Goal: Task Accomplishment & Management: Manage account settings

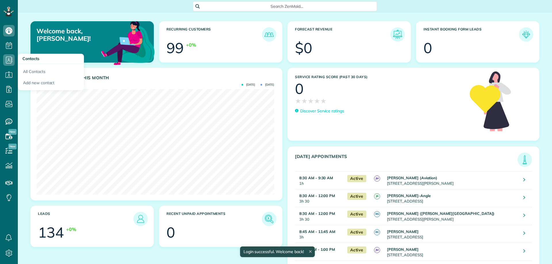
scroll to position [106, 237]
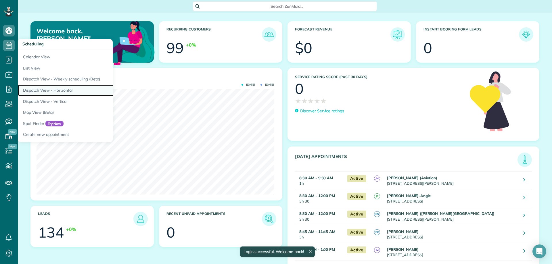
click at [68, 88] on link "Dispatch View - Horizontal" at bounding box center [90, 90] width 144 height 11
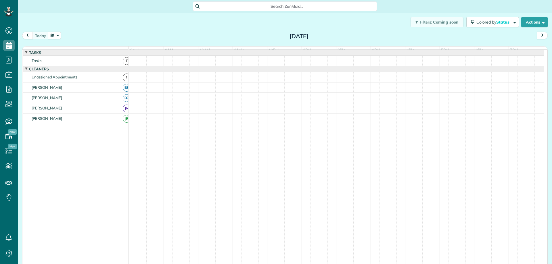
scroll to position [3, 3]
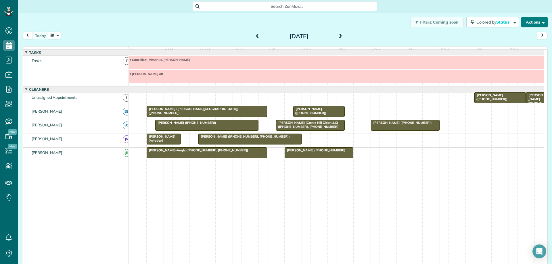
click at [528, 24] on button "Actions" at bounding box center [534, 22] width 26 height 10
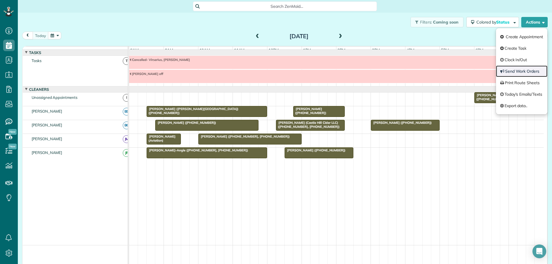
click at [520, 71] on link "Send Work Orders" at bounding box center [521, 72] width 51 height 12
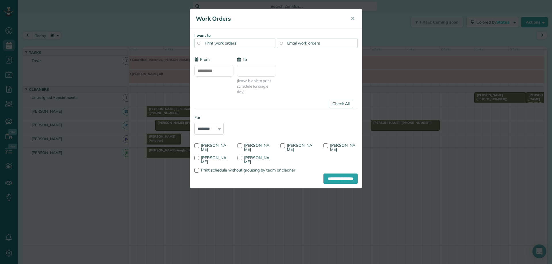
type input "**********"
click at [337, 104] on link "Check All" at bounding box center [341, 104] width 24 height 9
click at [240, 145] on div at bounding box center [239, 145] width 5 height 5
click at [330, 176] on input "**********" at bounding box center [340, 179] width 34 height 10
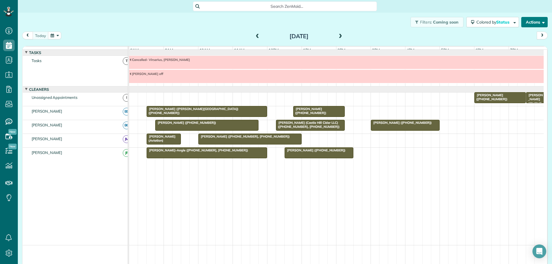
click at [532, 23] on button "Actions" at bounding box center [534, 22] width 26 height 10
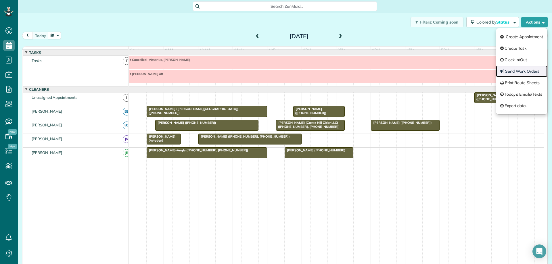
click at [518, 73] on link "Send Work Orders" at bounding box center [521, 72] width 51 height 12
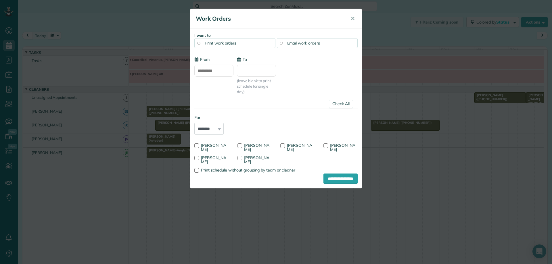
type input "**********"
click at [336, 106] on link "Check All" at bounding box center [341, 104] width 24 height 9
click at [283, 145] on div at bounding box center [282, 145] width 5 height 5
click at [333, 181] on input "**********" at bounding box center [340, 179] width 34 height 10
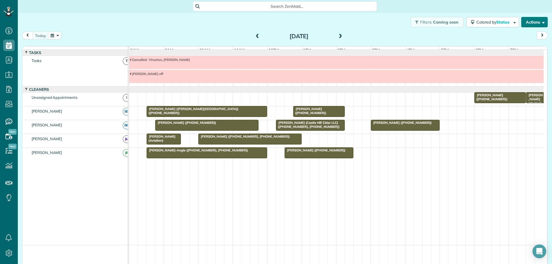
click at [526, 24] on button "Actions" at bounding box center [534, 22] width 26 height 10
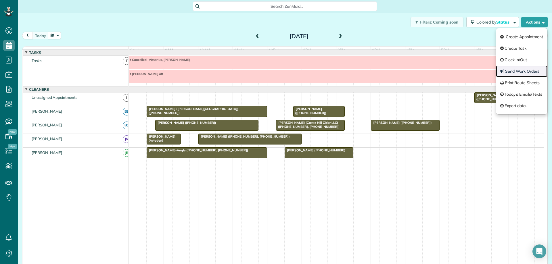
click at [518, 69] on link "Send Work Orders" at bounding box center [521, 72] width 51 height 12
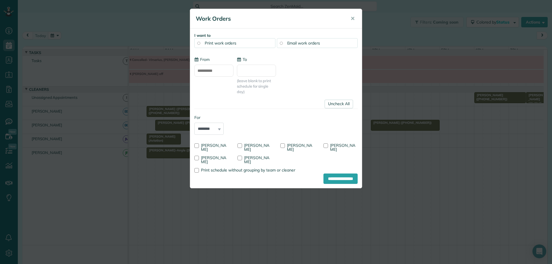
type input "**********"
click at [340, 102] on link "Uncheck All" at bounding box center [339, 104] width 28 height 9
click at [242, 158] on div at bounding box center [239, 158] width 5 height 5
click at [337, 179] on input "**********" at bounding box center [340, 179] width 34 height 10
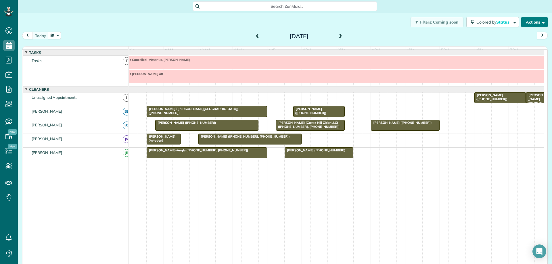
click at [521, 25] on button "Actions" at bounding box center [534, 22] width 26 height 10
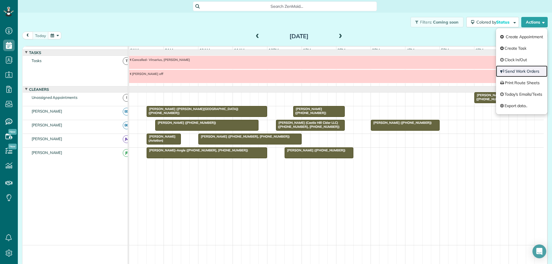
click at [518, 70] on link "Send Work Orders" at bounding box center [521, 72] width 51 height 12
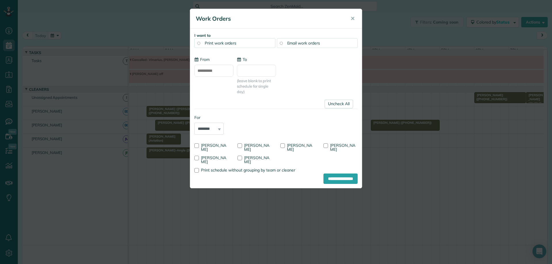
type input "**********"
click at [341, 103] on link "Uncheck All" at bounding box center [339, 104] width 28 height 9
click at [196, 158] on div at bounding box center [196, 158] width 5 height 5
click at [351, 18] on span "✕" at bounding box center [352, 18] width 4 height 7
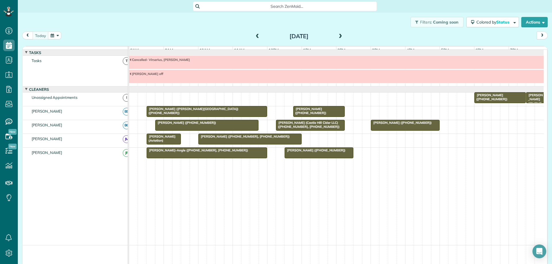
click at [125, 28] on div "Filters: Coming soon Colored by Status Color by Cleaner Color by Team Color by …" at bounding box center [285, 22] width 534 height 19
click at [234, 158] on div at bounding box center [207, 153] width 120 height 10
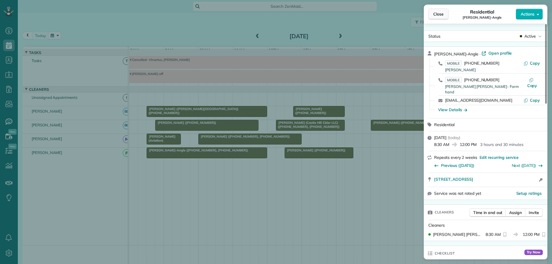
click at [435, 12] on span "Close" at bounding box center [438, 14] width 10 height 6
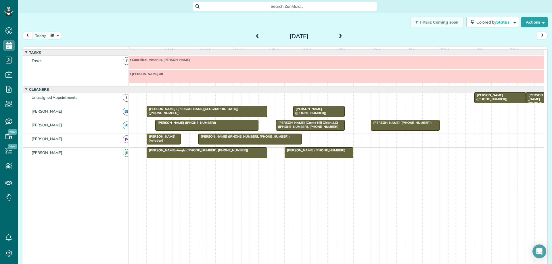
click at [210, 158] on div at bounding box center [207, 153] width 120 height 10
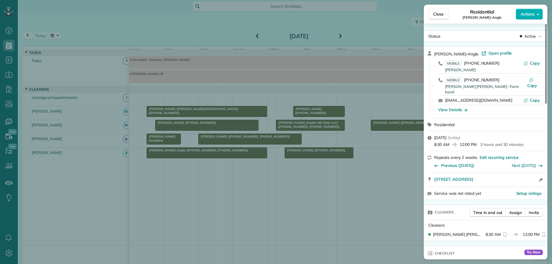
click at [321, 158] on div "Close Residential Lani Peppers-Angle Actions Status Active Lani Peppers-Angle ·…" at bounding box center [276, 132] width 552 height 264
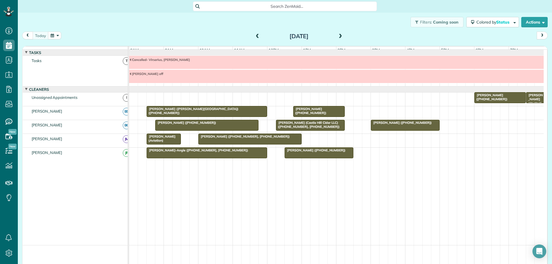
click at [321, 158] on div at bounding box center [319, 153] width 68 height 10
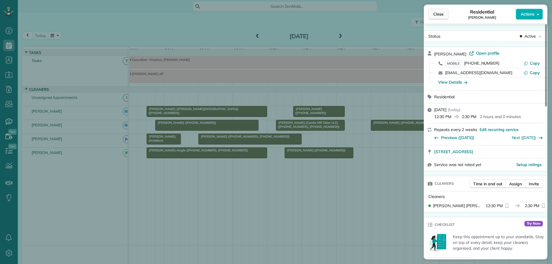
click at [432, 14] on button "Close" at bounding box center [438, 14] width 20 height 11
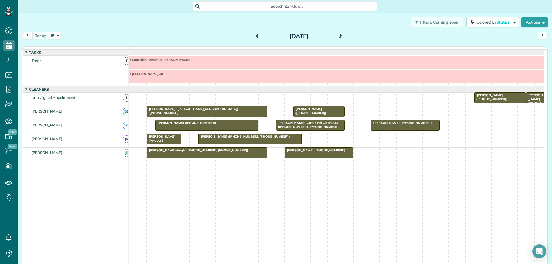
click at [207, 81] on div at bounding box center [336, 76] width 415 height 13
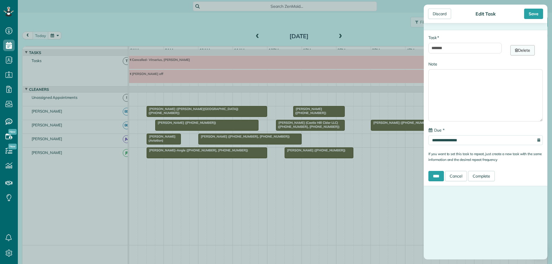
click at [523, 53] on link "Delete" at bounding box center [522, 50] width 24 height 10
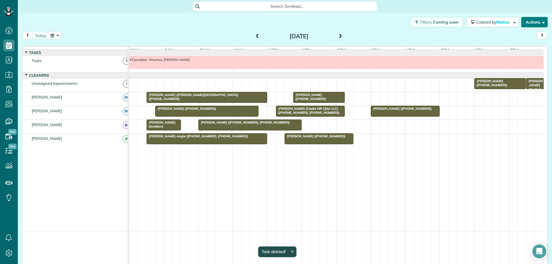
click at [531, 26] on button "Actions" at bounding box center [534, 22] width 26 height 10
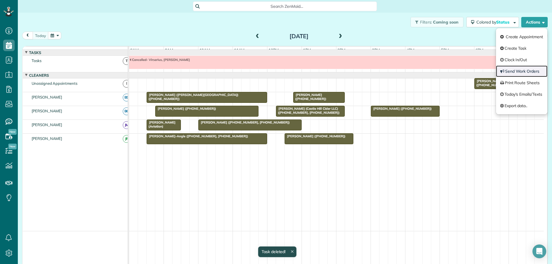
click at [524, 69] on link "Send Work Orders" at bounding box center [521, 72] width 51 height 12
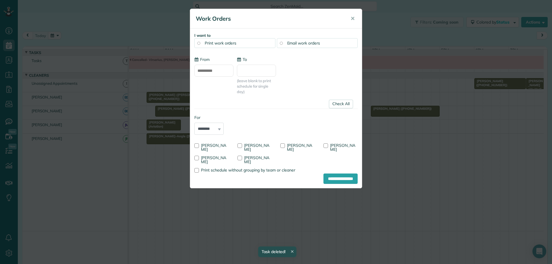
type input "**********"
click at [350, 18] on button "✕" at bounding box center [352, 19] width 13 height 14
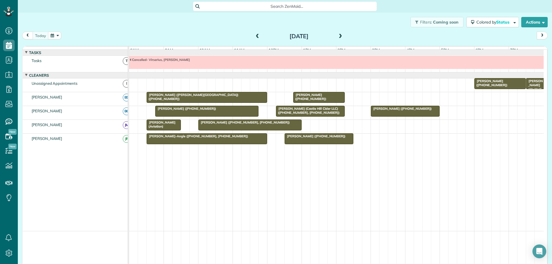
click at [338, 35] on span at bounding box center [340, 36] width 6 height 5
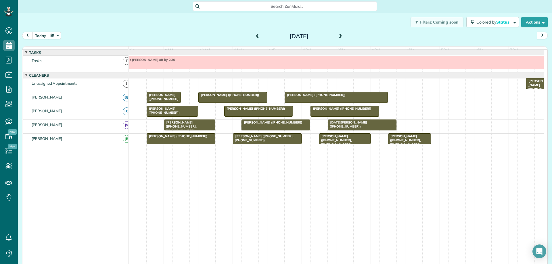
click at [338, 35] on span at bounding box center [340, 36] width 6 height 5
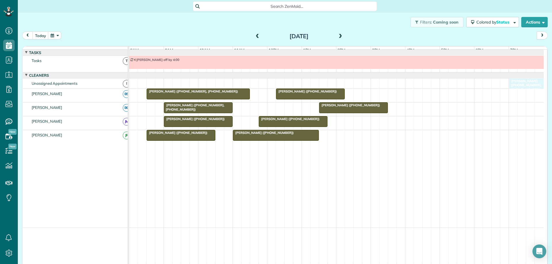
drag, startPoint x: 268, startPoint y: 112, endPoint x: 524, endPoint y: 89, distance: 257.2
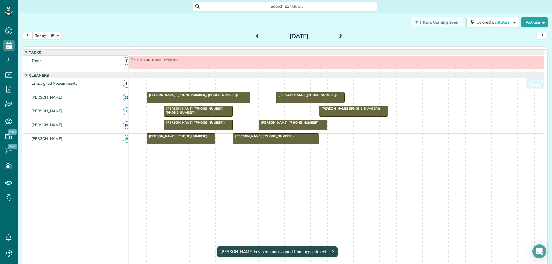
drag, startPoint x: 511, startPoint y: 90, endPoint x: 525, endPoint y: 92, distance: 13.9
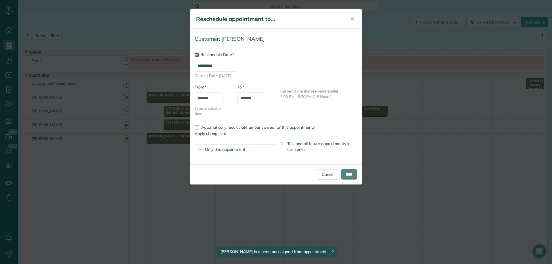
type input "**********"
click at [349, 173] on input "****" at bounding box center [349, 174] width 16 height 10
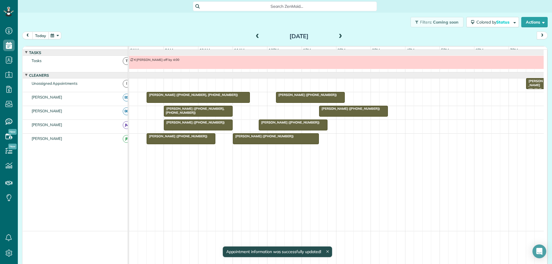
click at [45, 35] on button "today" at bounding box center [40, 36] width 16 height 8
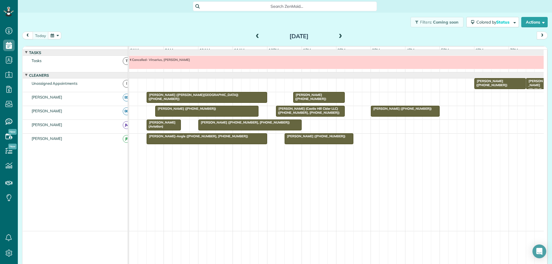
click at [339, 36] on span at bounding box center [340, 36] width 6 height 5
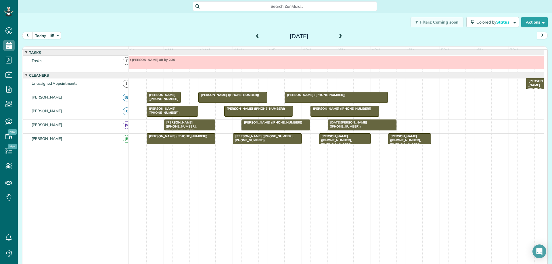
click at [339, 36] on span at bounding box center [340, 36] width 6 height 5
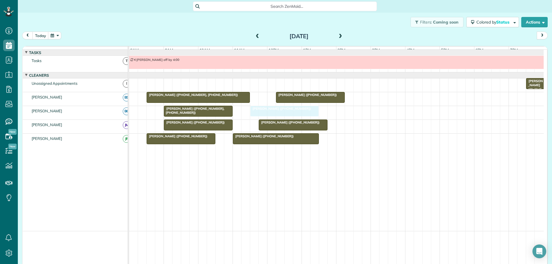
drag, startPoint x: 372, startPoint y: 117, endPoint x: 301, endPoint y: 121, distance: 71.1
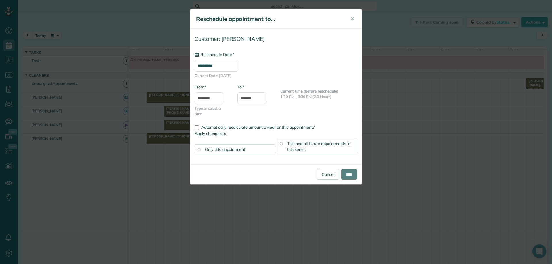
type input "**********"
click at [342, 176] on input "****" at bounding box center [349, 174] width 16 height 10
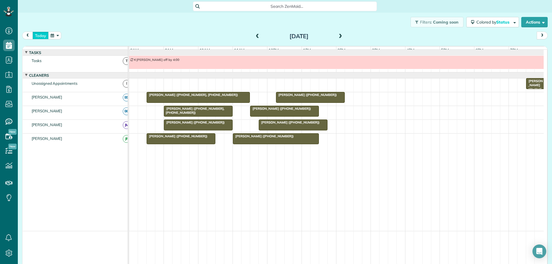
click at [42, 37] on button "today" at bounding box center [40, 36] width 16 height 8
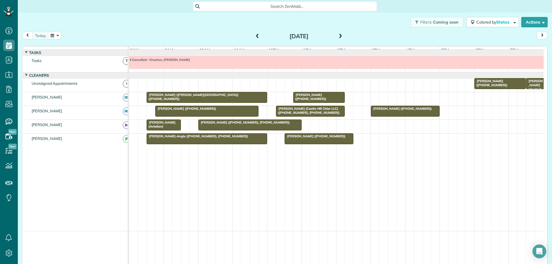
click at [340, 36] on span at bounding box center [340, 36] width 6 height 5
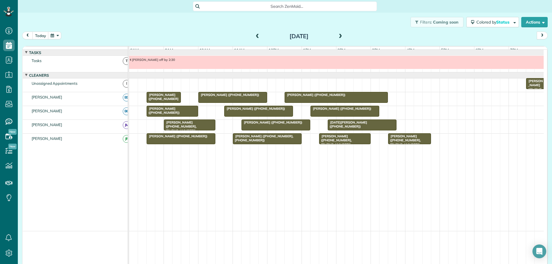
click at [340, 36] on span at bounding box center [340, 36] width 6 height 5
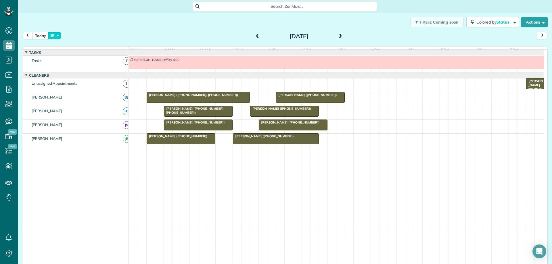
click at [52, 35] on button "button" at bounding box center [54, 36] width 13 height 8
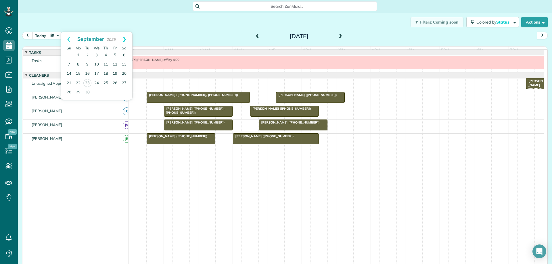
click at [126, 39] on link "Next" at bounding box center [124, 39] width 16 height 14
click at [116, 74] on link "17" at bounding box center [114, 73] width 9 height 9
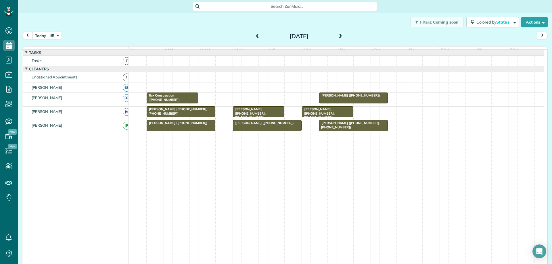
click at [221, 102] on div "Kristina Alimard (+14342497438) Ilex Construction (+14342440802)" at bounding box center [336, 100] width 415 height 14
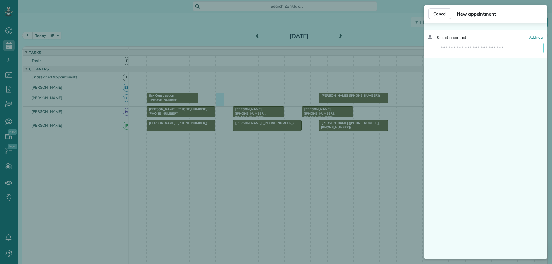
click at [460, 43] on input "text" at bounding box center [490, 48] width 107 height 10
drag, startPoint x: 355, startPoint y: 130, endPoint x: 360, endPoint y: 107, distance: 23.3
click at [360, 107] on div "Cancel New appointment Select a contact Add new" at bounding box center [276, 132] width 552 height 264
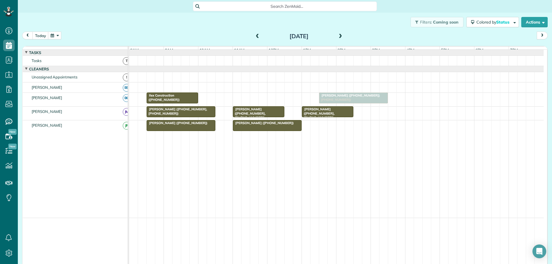
drag, startPoint x: 354, startPoint y: 129, endPoint x: 356, endPoint y: 104, distance: 25.4
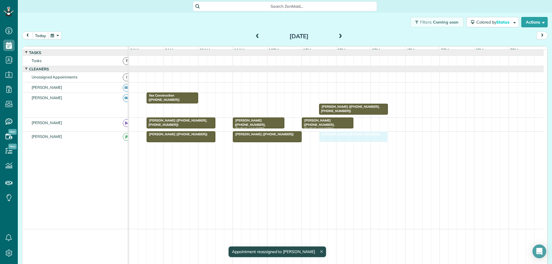
drag, startPoint x: 344, startPoint y: 103, endPoint x: 344, endPoint y: 137, distance: 34.2
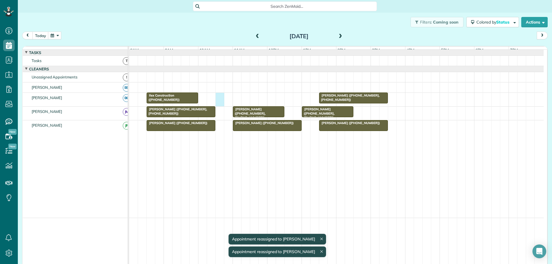
click at [220, 100] on div "Patty Downer (+14342969561, +14342438066) Ilex Construction (+14342440802)" at bounding box center [336, 100] width 415 height 14
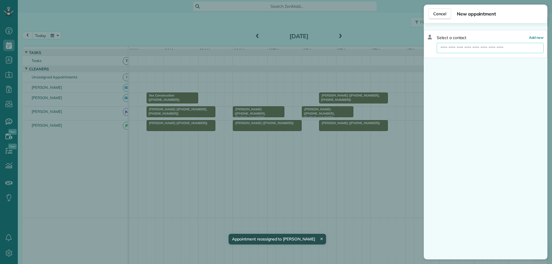
click at [466, 46] on input "text" at bounding box center [490, 48] width 107 height 10
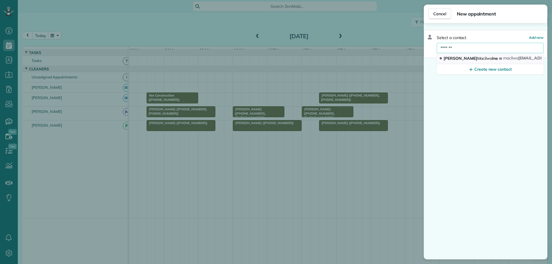
type input "*******"
click at [477, 58] on span "Macilwa" at bounding box center [484, 58] width 15 height 5
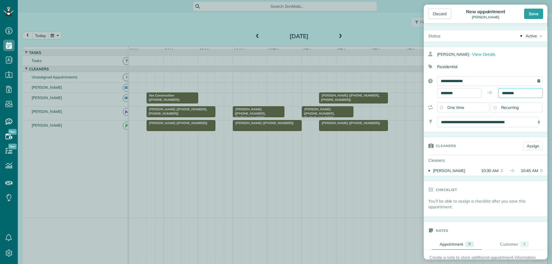
click at [507, 91] on input "********" at bounding box center [520, 93] width 45 height 10
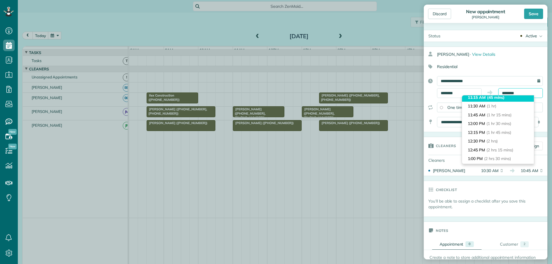
scroll to position [58, 0]
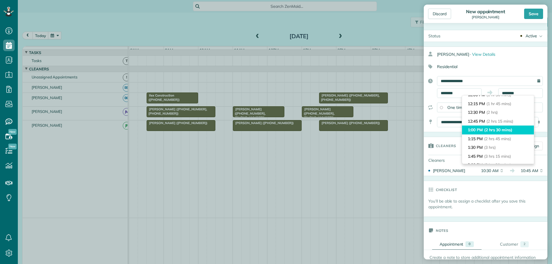
type input "*******"
click at [507, 129] on span "(2 hrs 30 mins)" at bounding box center [498, 129] width 28 height 5
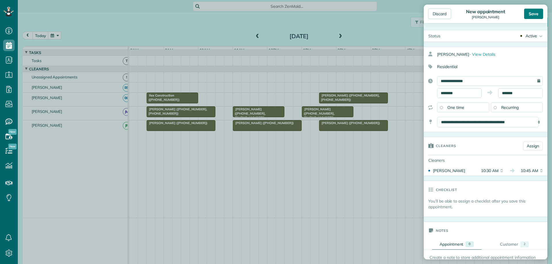
click at [536, 13] on div "Save" at bounding box center [533, 14] width 19 height 10
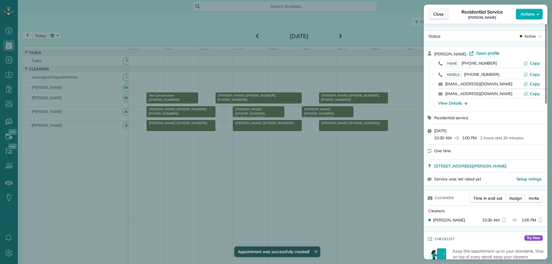
click at [440, 12] on span "Close" at bounding box center [438, 14] width 10 height 6
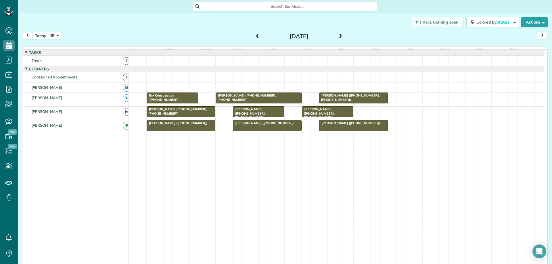
click at [254, 35] on span at bounding box center [257, 36] width 6 height 5
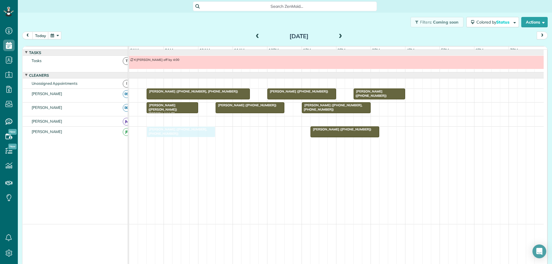
drag, startPoint x: 269, startPoint y: 134, endPoint x: 201, endPoint y: 145, distance: 68.4
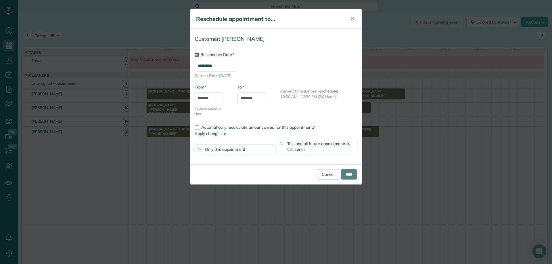
type input "**********"
click at [346, 175] on input "****" at bounding box center [349, 174] width 16 height 10
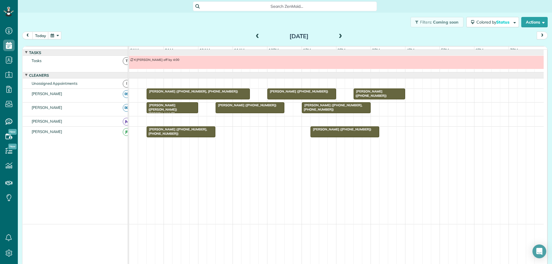
click at [338, 35] on span at bounding box center [340, 36] width 6 height 5
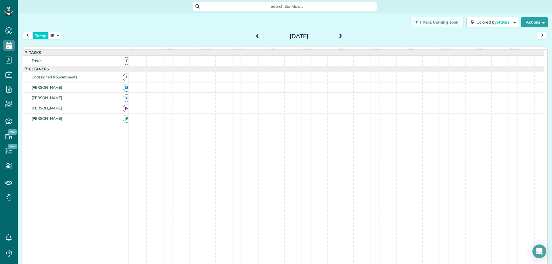
click at [43, 36] on button "today" at bounding box center [40, 36] width 16 height 8
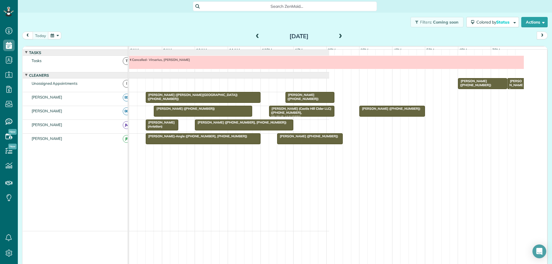
scroll to position [264, 18]
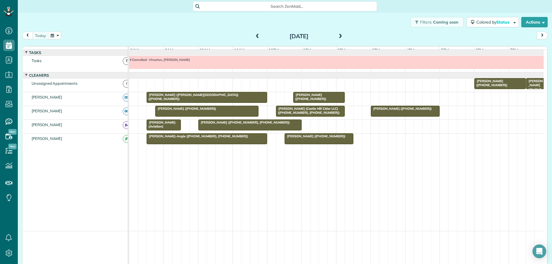
click at [391, 111] on span "Christina Parrott (+17032015697)" at bounding box center [402, 109] width 62 height 4
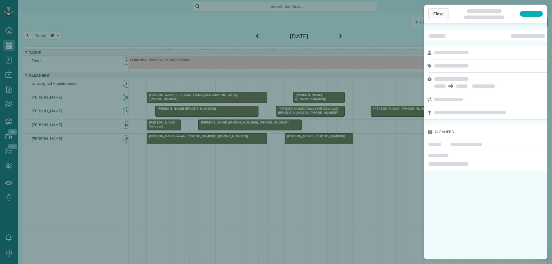
click at [446, 16] on button "Close" at bounding box center [438, 13] width 20 height 11
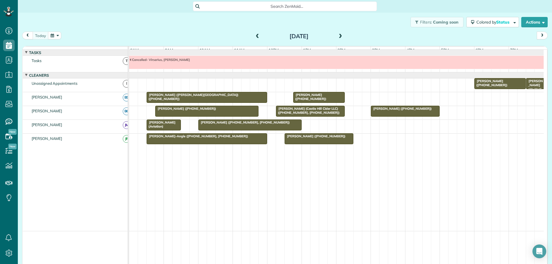
click at [338, 36] on span at bounding box center [340, 36] width 6 height 5
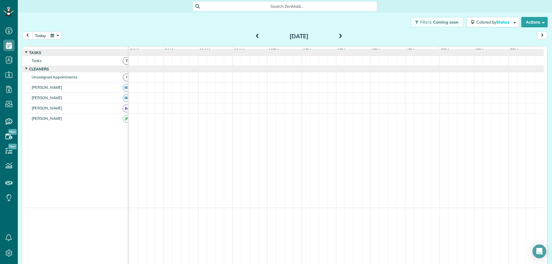
click at [338, 36] on span at bounding box center [340, 36] width 6 height 5
click at [42, 35] on button "today" at bounding box center [40, 36] width 16 height 8
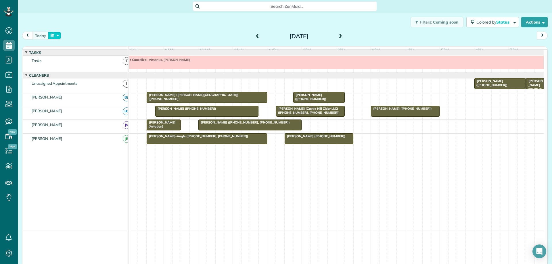
click at [57, 36] on button "button" at bounding box center [54, 36] width 13 height 8
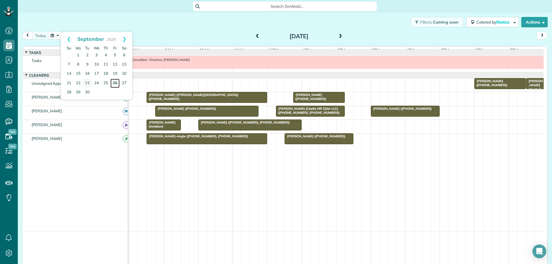
click at [116, 82] on link "26" at bounding box center [114, 83] width 9 height 9
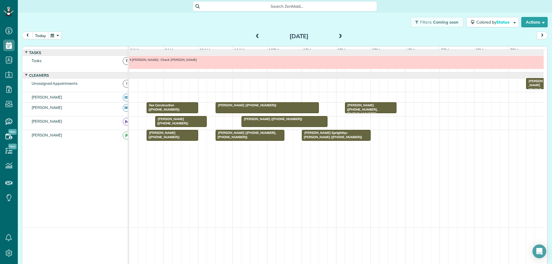
click at [235, 139] on span "Marilyn Minrath (+14349623555, +14349627207)" at bounding box center [245, 135] width 61 height 8
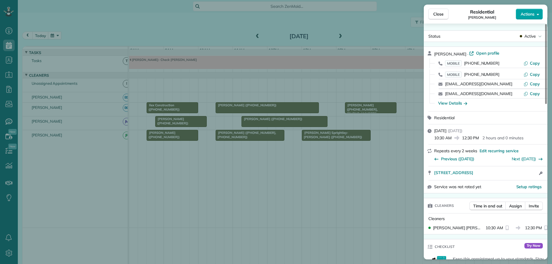
click at [524, 18] on button "Actions" at bounding box center [529, 14] width 27 height 11
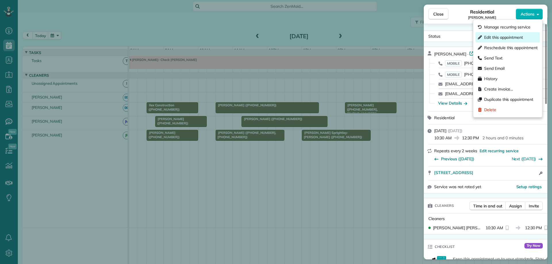
click at [514, 37] on span "Edit this appointment" at bounding box center [503, 38] width 39 height 6
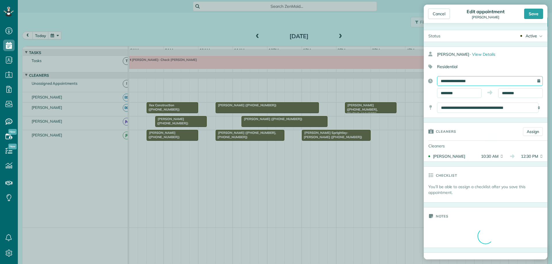
click at [481, 83] on input "**********" at bounding box center [490, 81] width 106 height 10
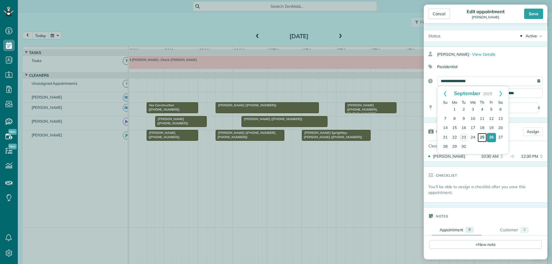
click at [480, 137] on link "25" at bounding box center [482, 137] width 9 height 9
type input "**********"
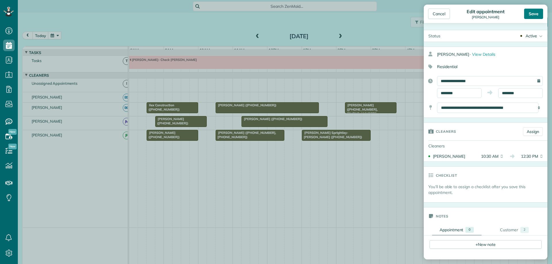
click at [535, 11] on div "Save" at bounding box center [533, 14] width 19 height 10
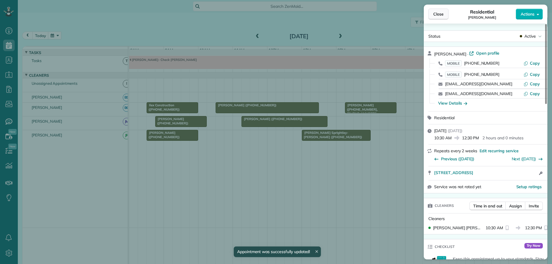
click at [440, 14] on span "Close" at bounding box center [438, 14] width 10 height 6
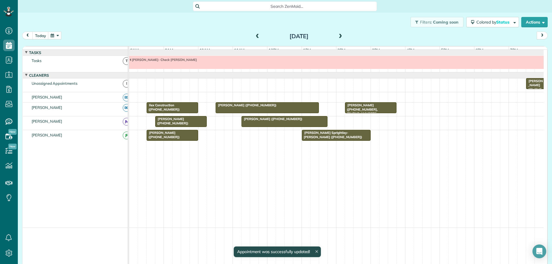
click at [255, 37] on span at bounding box center [257, 36] width 6 height 5
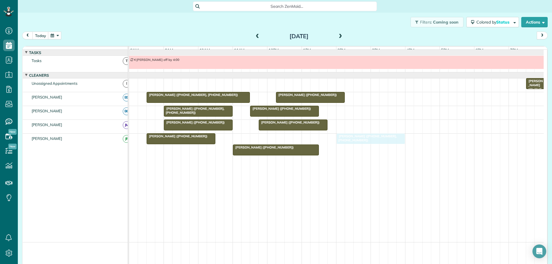
drag, startPoint x: 246, startPoint y: 143, endPoint x: 362, endPoint y: 145, distance: 116.5
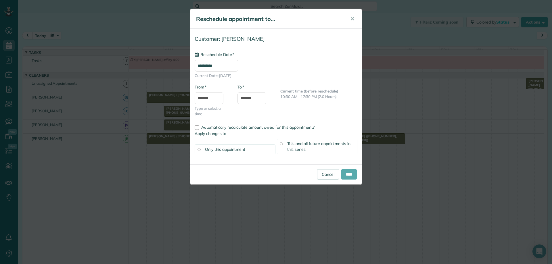
type input "**********"
click at [346, 174] on input "****" at bounding box center [349, 174] width 16 height 10
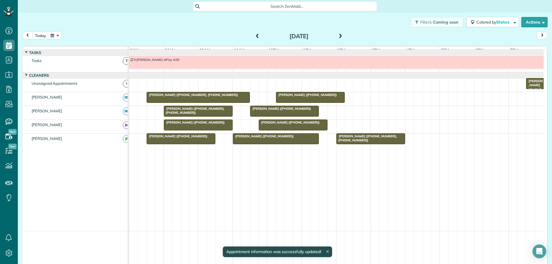
click at [52, 35] on button "button" at bounding box center [54, 36] width 13 height 8
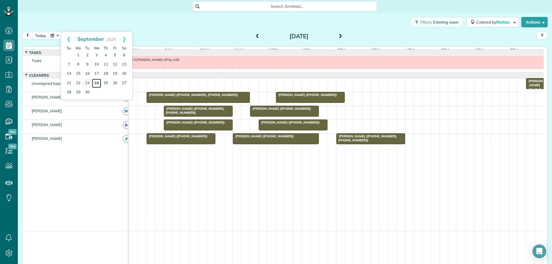
click at [98, 82] on link "24" at bounding box center [96, 83] width 9 height 9
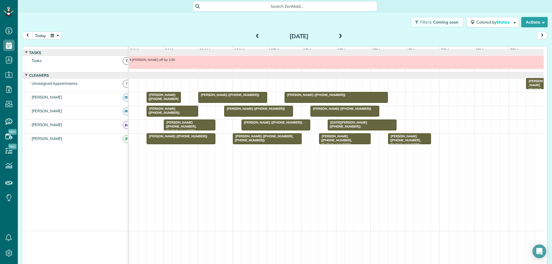
click at [339, 37] on span at bounding box center [340, 36] width 6 height 5
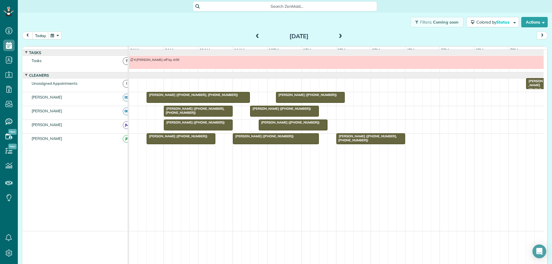
click at [339, 37] on span at bounding box center [340, 36] width 6 height 5
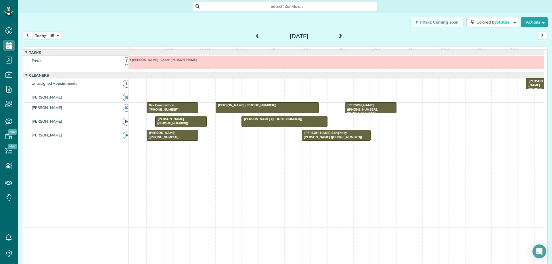
click at [58, 34] on button "button" at bounding box center [54, 36] width 13 height 8
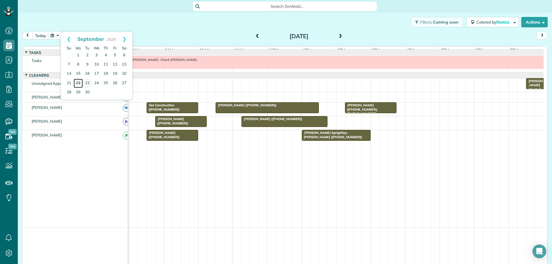
click at [78, 82] on link "22" at bounding box center [78, 83] width 9 height 9
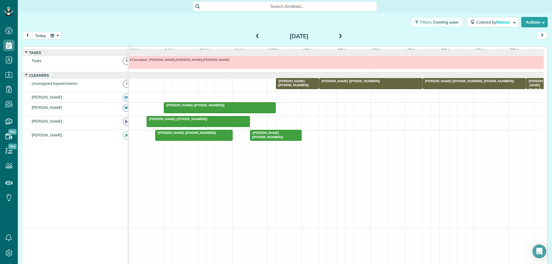
click at [338, 36] on span at bounding box center [340, 36] width 6 height 5
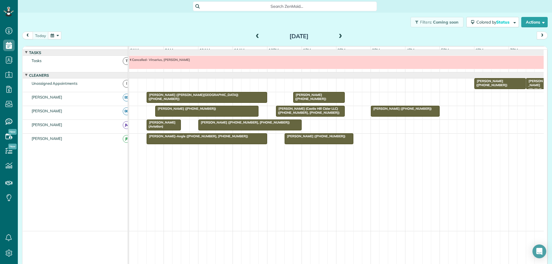
click at [338, 36] on span at bounding box center [340, 36] width 6 height 5
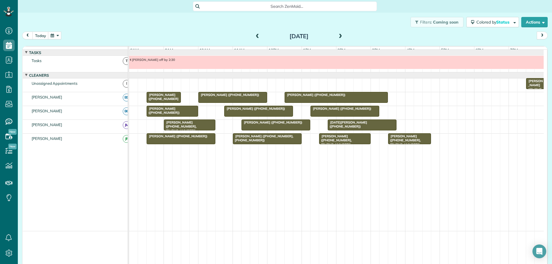
click at [338, 37] on span at bounding box center [340, 36] width 6 height 5
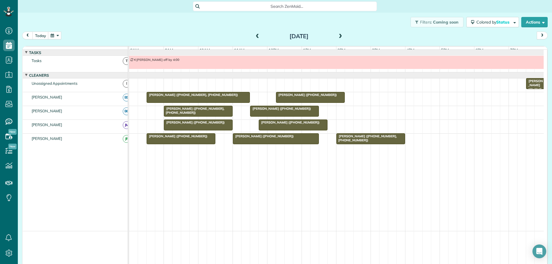
click at [338, 37] on span at bounding box center [340, 36] width 6 height 5
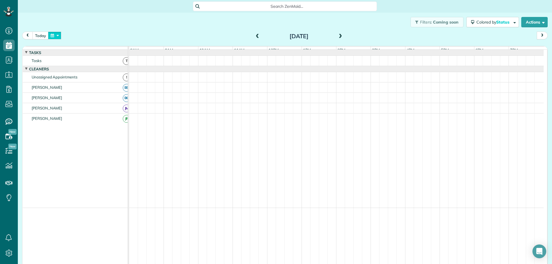
click at [54, 37] on button "button" at bounding box center [54, 36] width 13 height 8
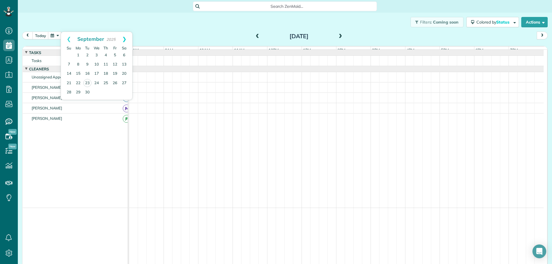
click at [126, 37] on link "Next" at bounding box center [124, 39] width 16 height 14
click at [105, 55] on link "2" at bounding box center [105, 55] width 9 height 9
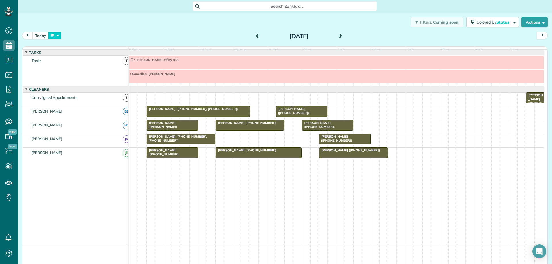
click at [57, 36] on button "button" at bounding box center [54, 36] width 13 height 8
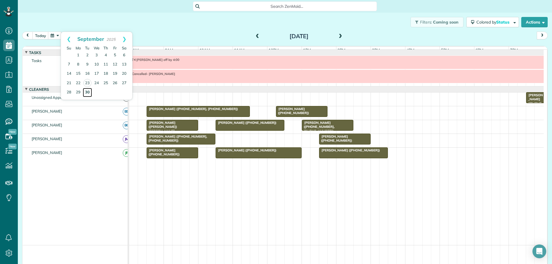
click at [88, 92] on link "30" at bounding box center [87, 92] width 9 height 9
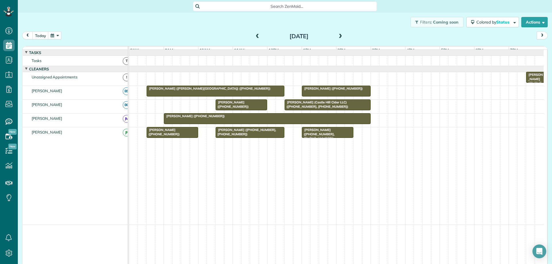
click at [53, 39] on button "button" at bounding box center [54, 36] width 13 height 8
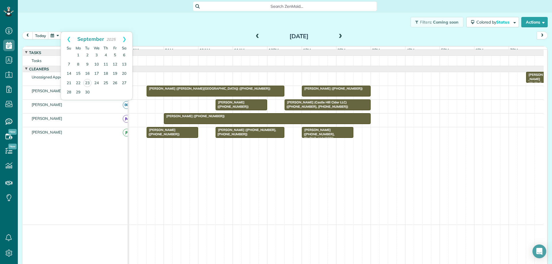
click at [238, 136] on span "Marilyn Minrath (+14349623555, +14349627207)" at bounding box center [245, 132] width 61 height 8
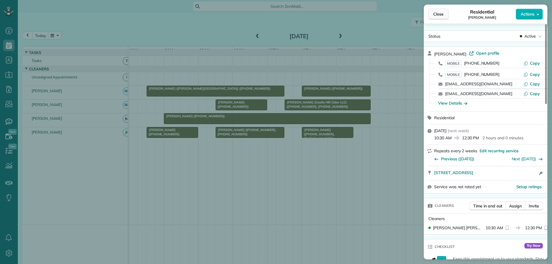
click at [442, 14] on span "Close" at bounding box center [438, 14] width 10 height 6
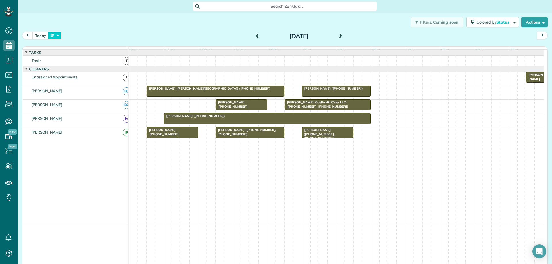
click at [54, 38] on button "button" at bounding box center [54, 36] width 13 height 8
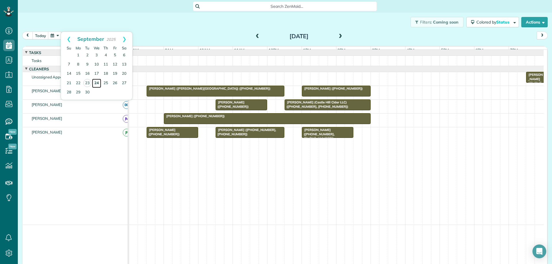
click at [98, 83] on link "24" at bounding box center [96, 83] width 9 height 9
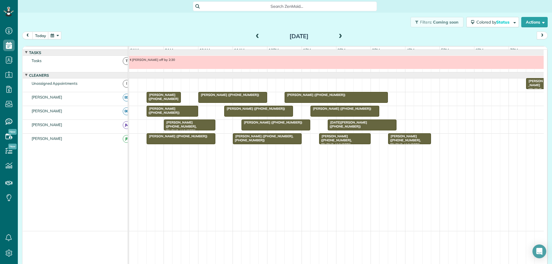
click at [337, 35] on span at bounding box center [340, 36] width 6 height 5
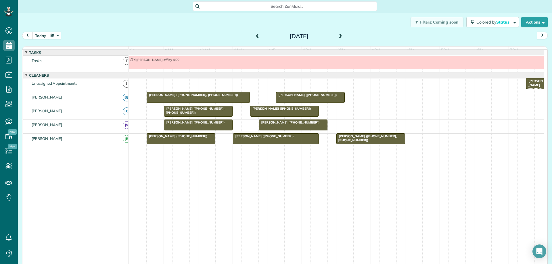
click at [337, 35] on span at bounding box center [340, 36] width 6 height 5
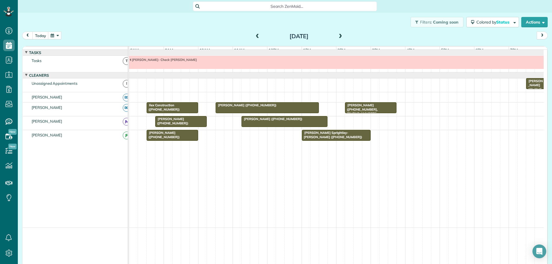
click at [256, 37] on span at bounding box center [257, 36] width 6 height 5
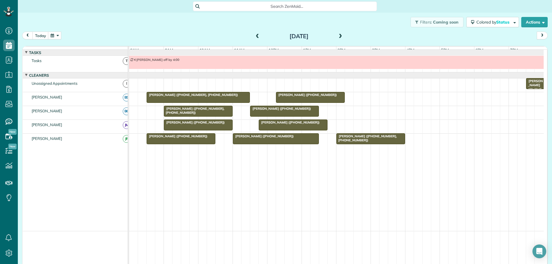
click at [256, 37] on span at bounding box center [257, 36] width 6 height 5
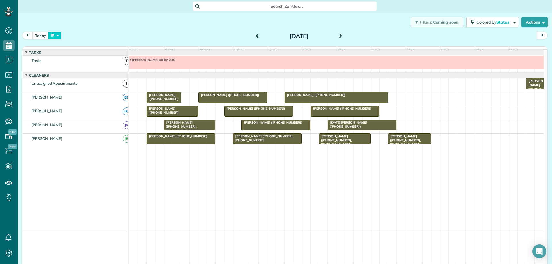
click at [57, 36] on button "button" at bounding box center [54, 36] width 13 height 8
click at [192, 34] on div "today Wednesday Sep 24, 2025" at bounding box center [285, 37] width 526 height 11
click at [256, 36] on span at bounding box center [257, 36] width 6 height 5
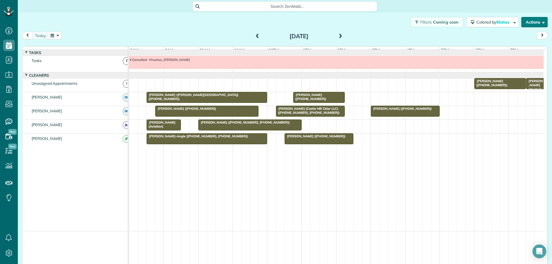
click at [532, 22] on button "Actions" at bounding box center [534, 22] width 26 height 10
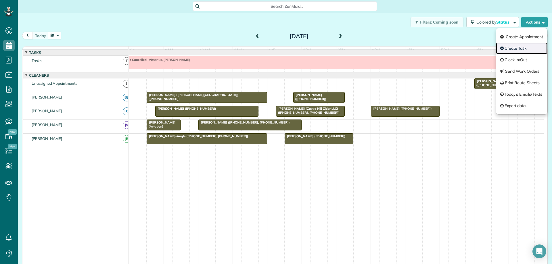
click at [520, 48] on link "Create Task" at bounding box center [521, 49] width 51 height 12
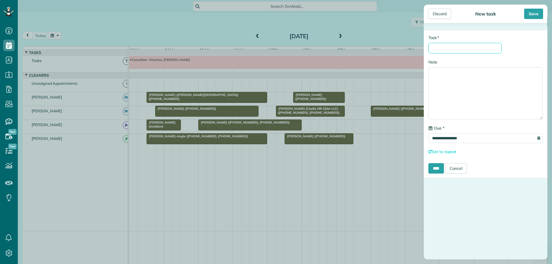
drag, startPoint x: 480, startPoint y: 50, endPoint x: 484, endPoint y: 53, distance: 4.1
click at [480, 50] on input "* Task" at bounding box center [464, 48] width 73 height 11
type input "**********"
click at [441, 167] on input "****" at bounding box center [436, 168] width 16 height 10
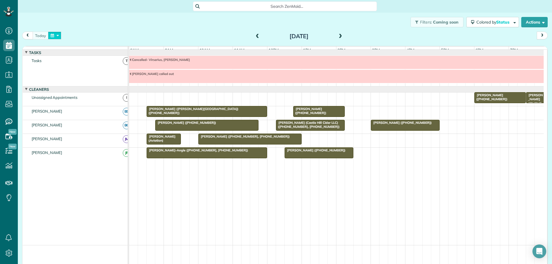
click at [55, 35] on button "button" at bounding box center [54, 36] width 13 height 8
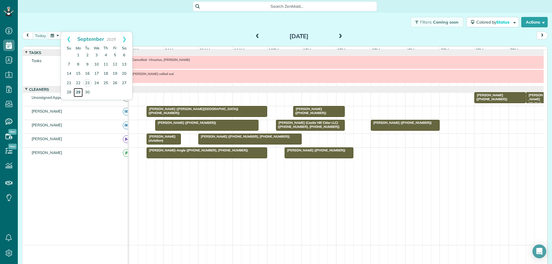
click at [78, 92] on link "29" at bounding box center [78, 92] width 9 height 9
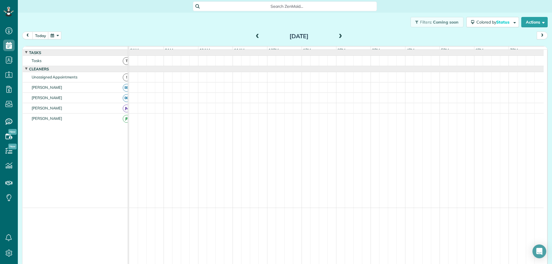
click at [339, 37] on span at bounding box center [340, 36] width 6 height 5
click at [38, 35] on button "today" at bounding box center [40, 36] width 16 height 8
click at [55, 35] on button "button" at bounding box center [54, 36] width 13 height 8
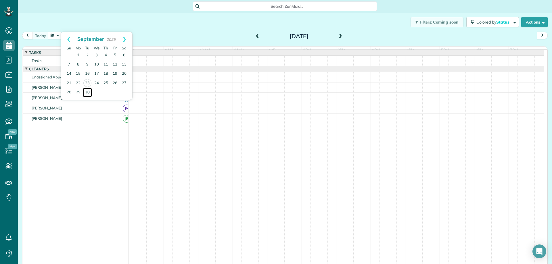
click at [87, 91] on link "30" at bounding box center [87, 92] width 9 height 9
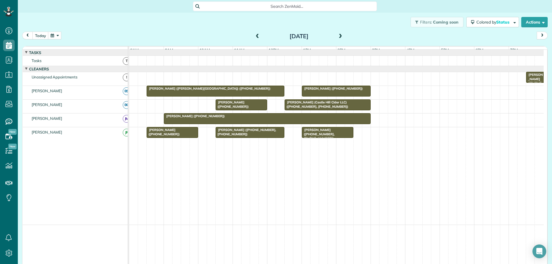
click at [339, 36] on span at bounding box center [340, 36] width 6 height 5
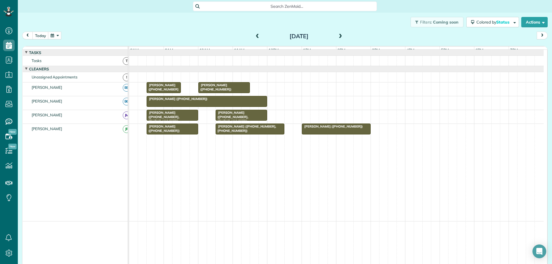
click at [339, 36] on span at bounding box center [340, 36] width 6 height 5
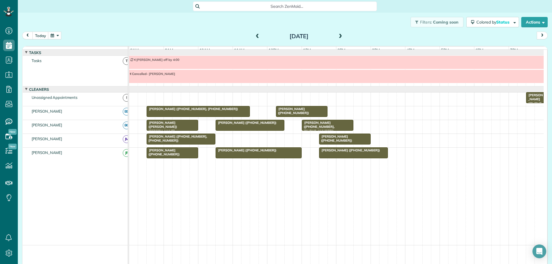
click at [339, 36] on span at bounding box center [340, 36] width 6 height 5
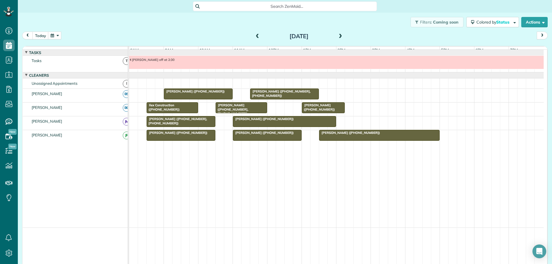
click at [339, 36] on span at bounding box center [340, 36] width 6 height 5
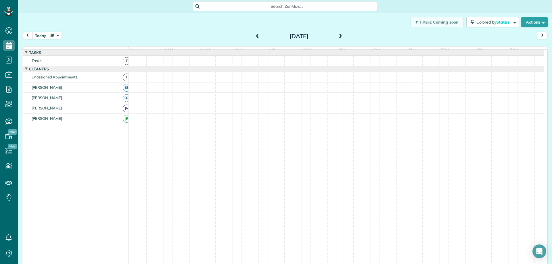
click at [339, 36] on span at bounding box center [340, 36] width 6 height 5
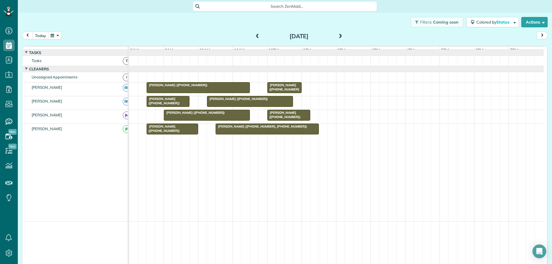
click at [339, 36] on span at bounding box center [340, 36] width 6 height 5
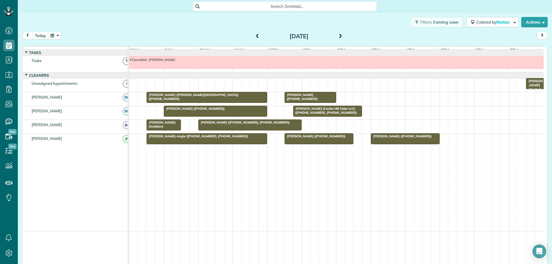
click at [339, 36] on span at bounding box center [340, 36] width 6 height 5
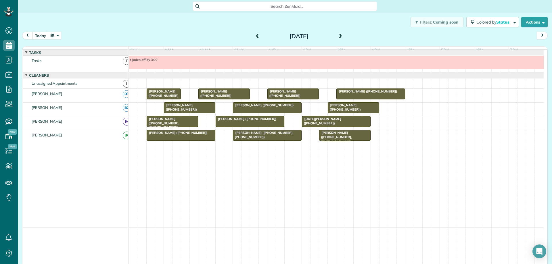
click at [339, 36] on span at bounding box center [340, 36] width 6 height 5
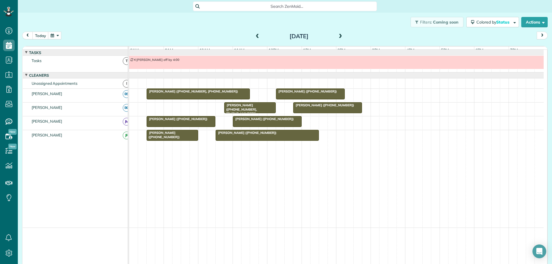
click at [339, 36] on span at bounding box center [340, 36] width 6 height 5
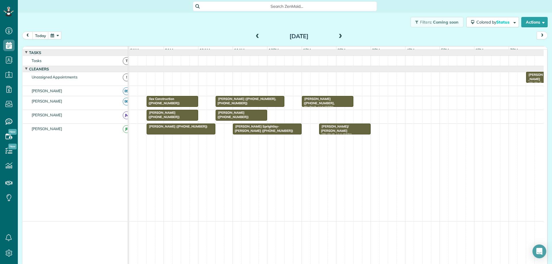
click at [339, 36] on span at bounding box center [340, 36] width 6 height 5
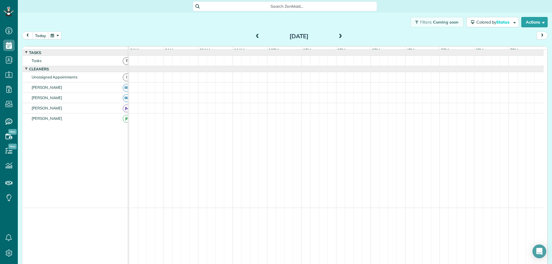
click at [339, 36] on span at bounding box center [340, 36] width 6 height 5
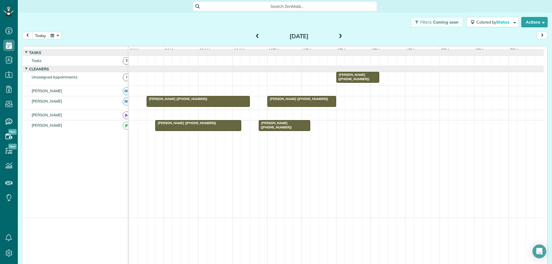
click at [339, 36] on span at bounding box center [340, 36] width 6 height 5
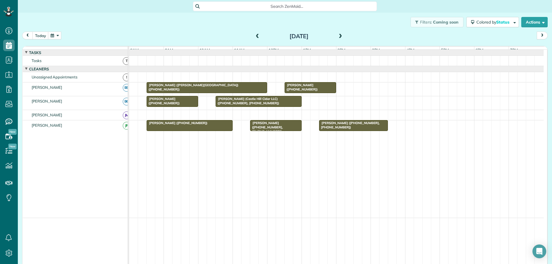
click at [339, 36] on span at bounding box center [340, 36] width 6 height 5
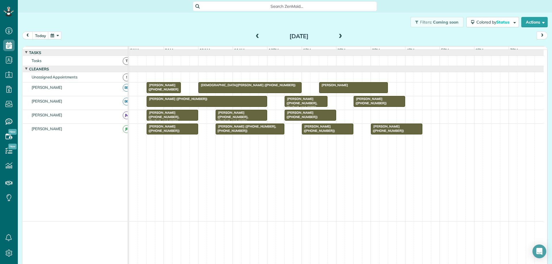
click at [339, 36] on span at bounding box center [340, 36] width 6 height 5
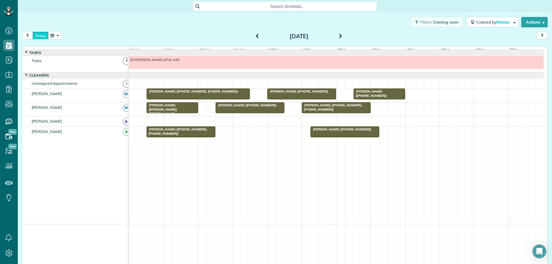
click at [39, 35] on button "today" at bounding box center [40, 36] width 16 height 8
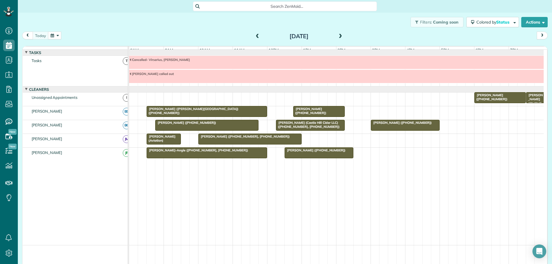
click at [256, 36] on span at bounding box center [257, 36] width 6 height 5
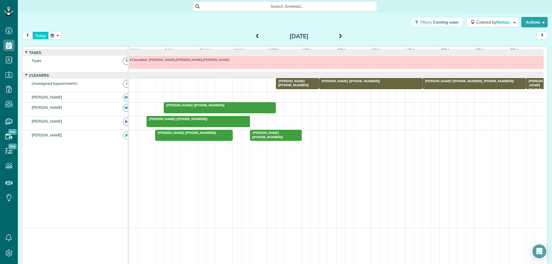
click at [41, 36] on button "today" at bounding box center [40, 36] width 16 height 8
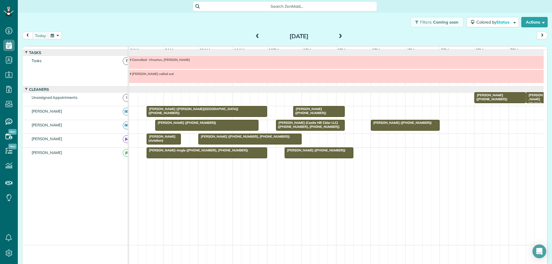
click at [53, 36] on button "button" at bounding box center [54, 36] width 13 height 8
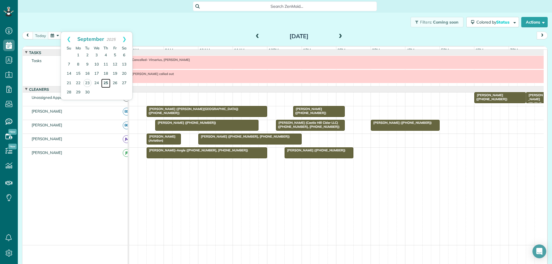
click at [106, 83] on link "25" at bounding box center [105, 83] width 9 height 9
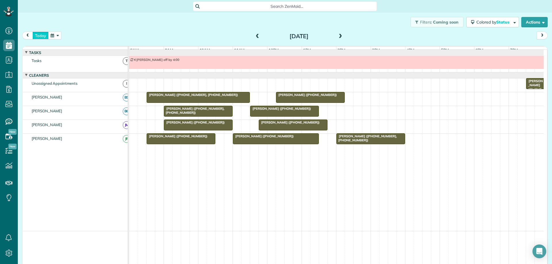
click at [39, 35] on button "today" at bounding box center [40, 36] width 16 height 8
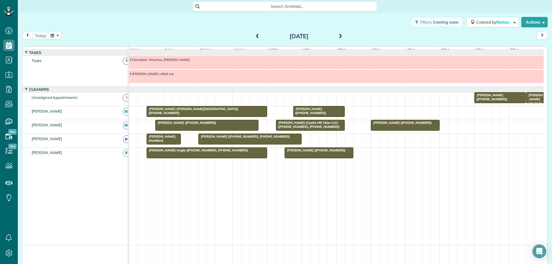
click at [165, 143] on div "[PERSON_NAME] (Aviation)" at bounding box center [163, 139] width 31 height 8
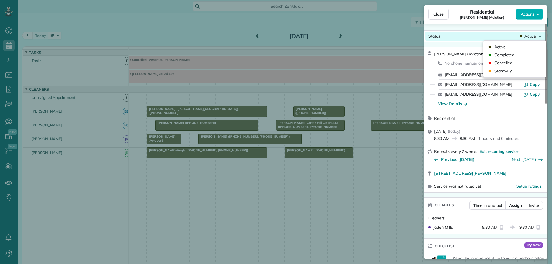
click at [530, 39] on span "Active" at bounding box center [530, 36] width 12 height 6
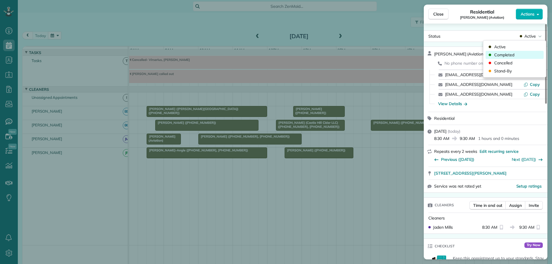
click at [521, 53] on div "Completed" at bounding box center [515, 55] width 58 height 8
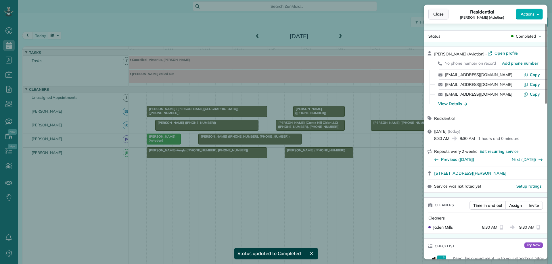
click at [438, 15] on span "Close" at bounding box center [438, 14] width 10 height 6
